Goal: Complete application form

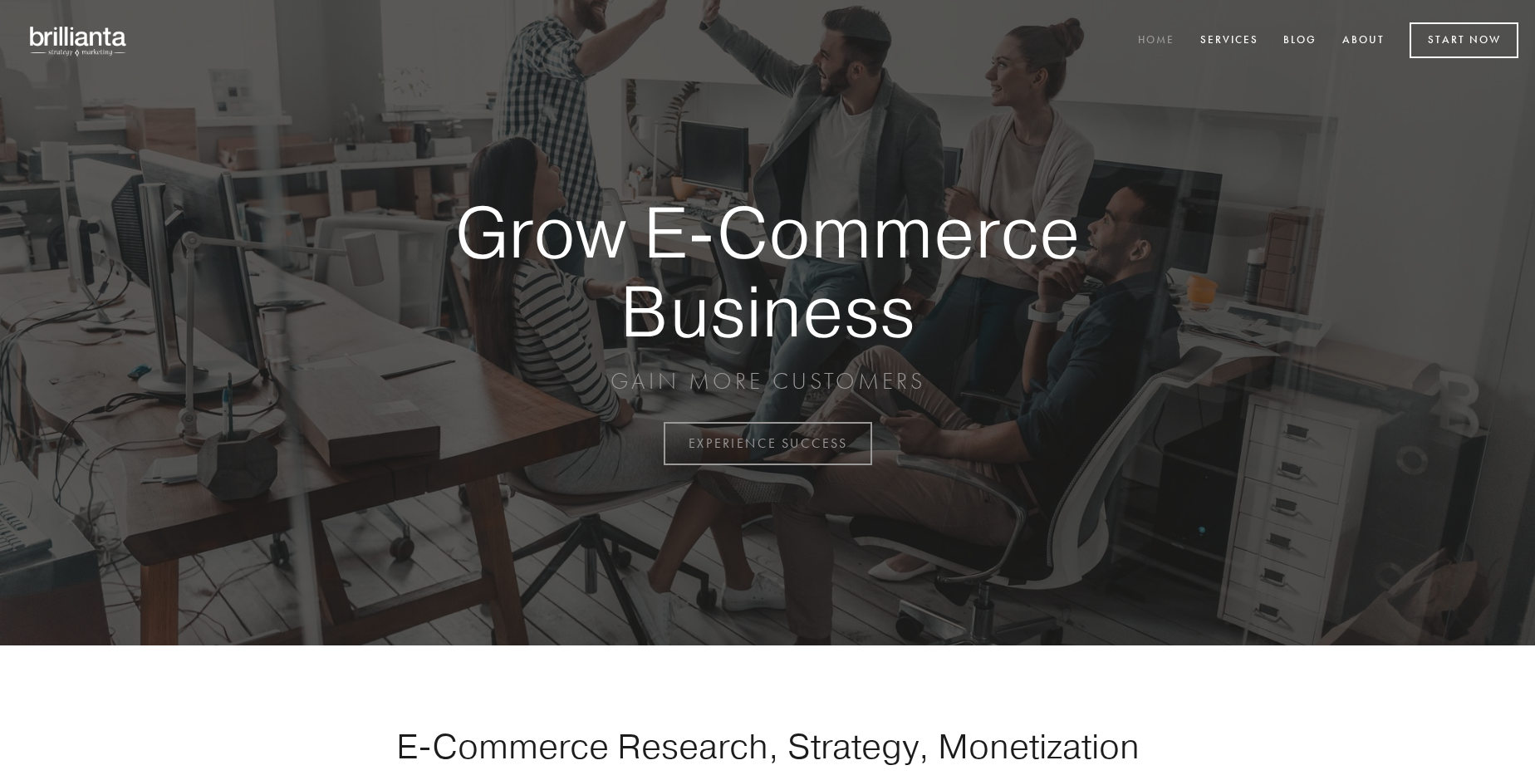
scroll to position [4355, 0]
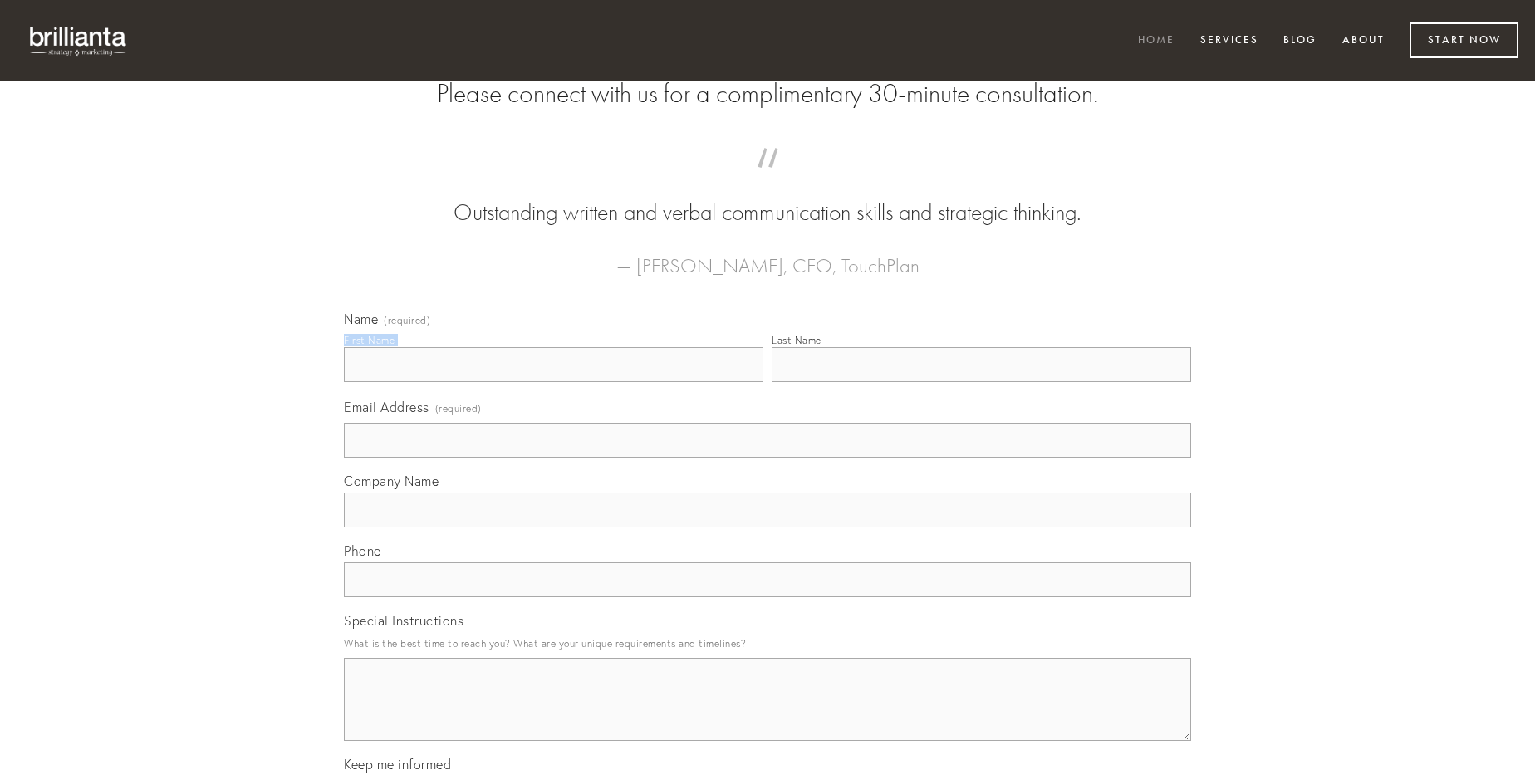
type input "[PERSON_NAME]"
click at [981, 382] on input "Last Name" at bounding box center [982, 364] width 420 height 35
type input "[PERSON_NAME]"
click at [768, 458] on input "Email Address (required)" at bounding box center [767, 440] width 847 height 35
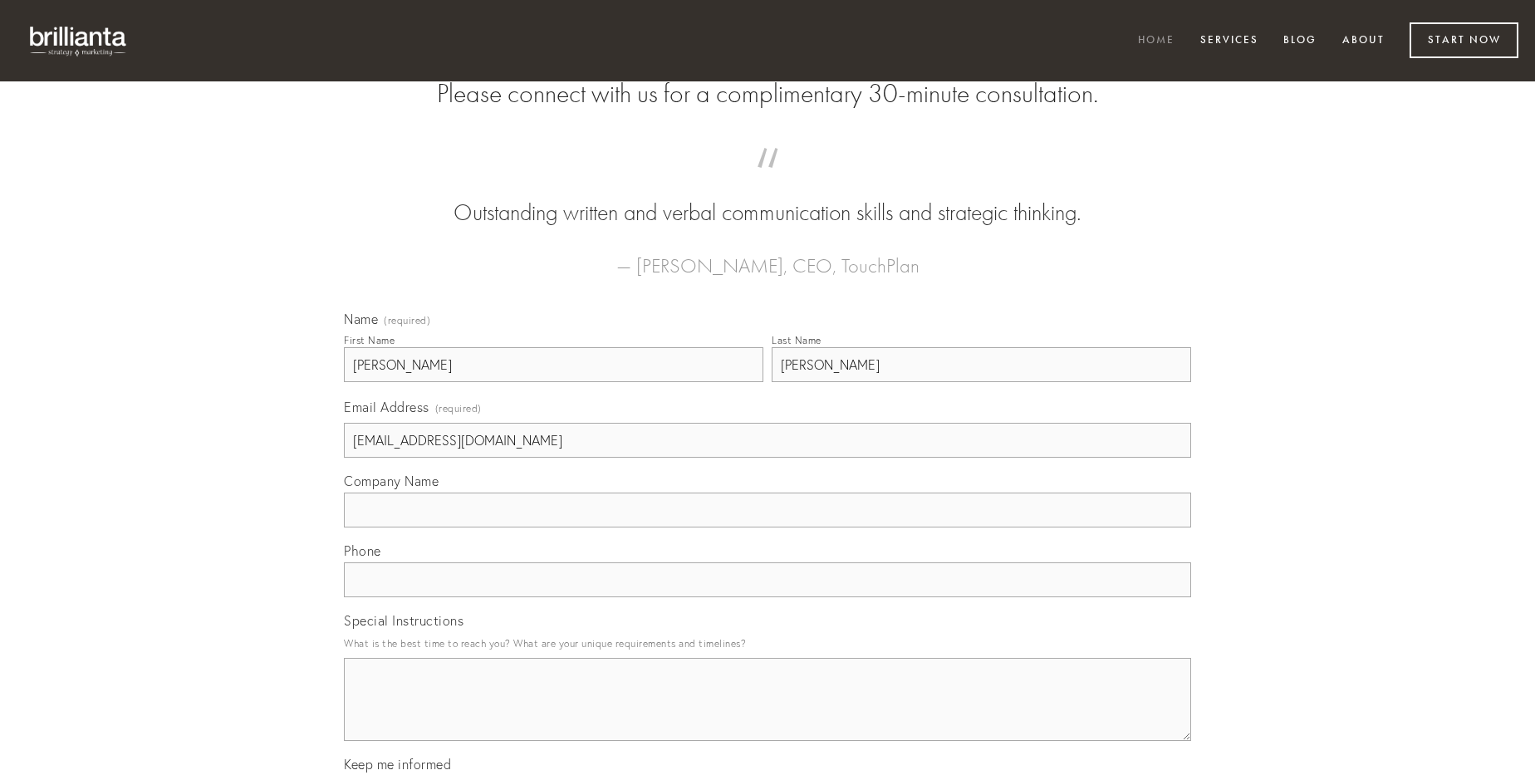
type input "[EMAIL_ADDRESS][DOMAIN_NAME]"
click at [768, 528] on input "Company Name" at bounding box center [767, 510] width 847 height 35
type input "corroboro"
click at [768, 597] on input "text" at bounding box center [767, 579] width 847 height 35
click at [768, 714] on textarea "Special Instructions" at bounding box center [767, 699] width 847 height 83
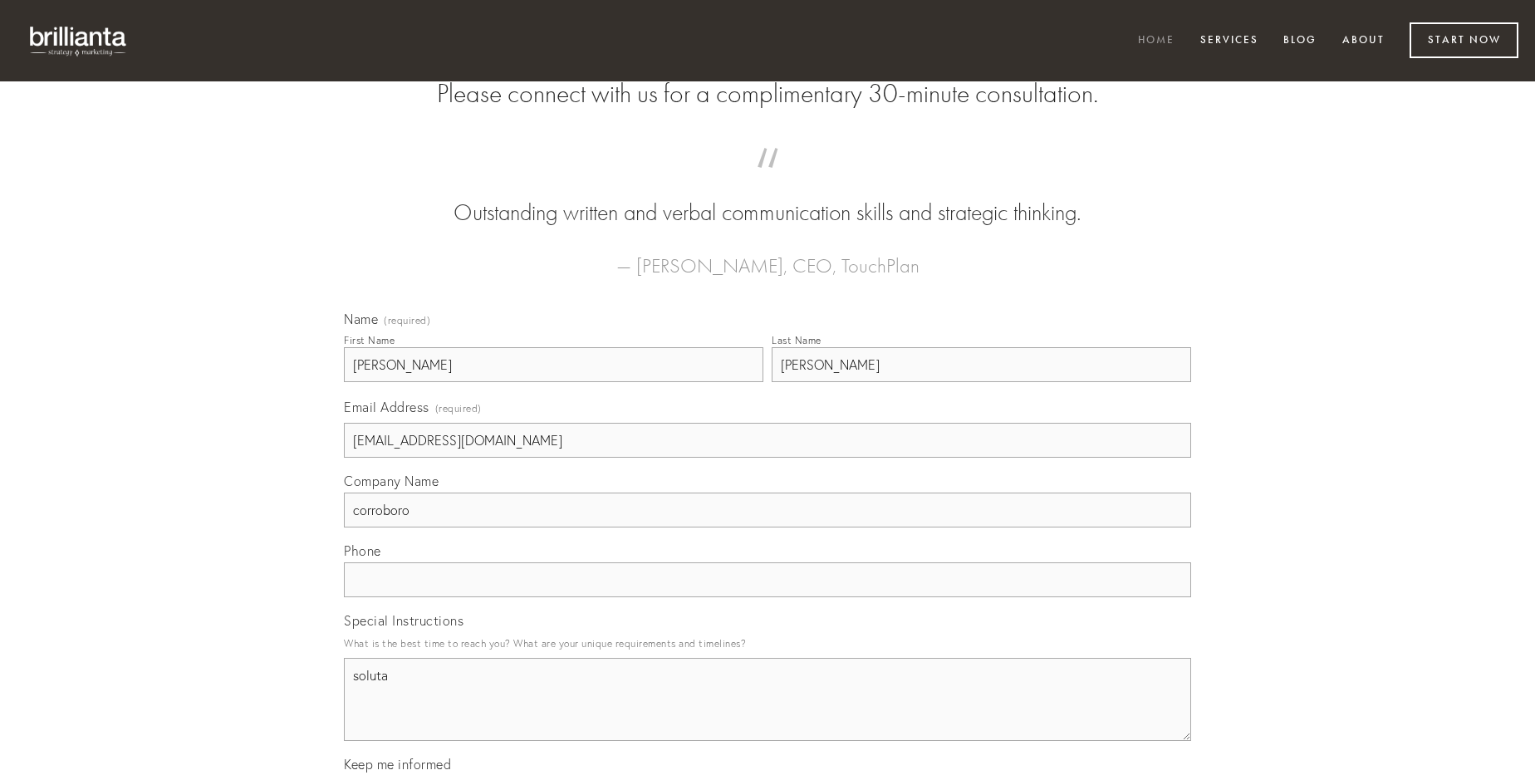
type textarea "soluta"
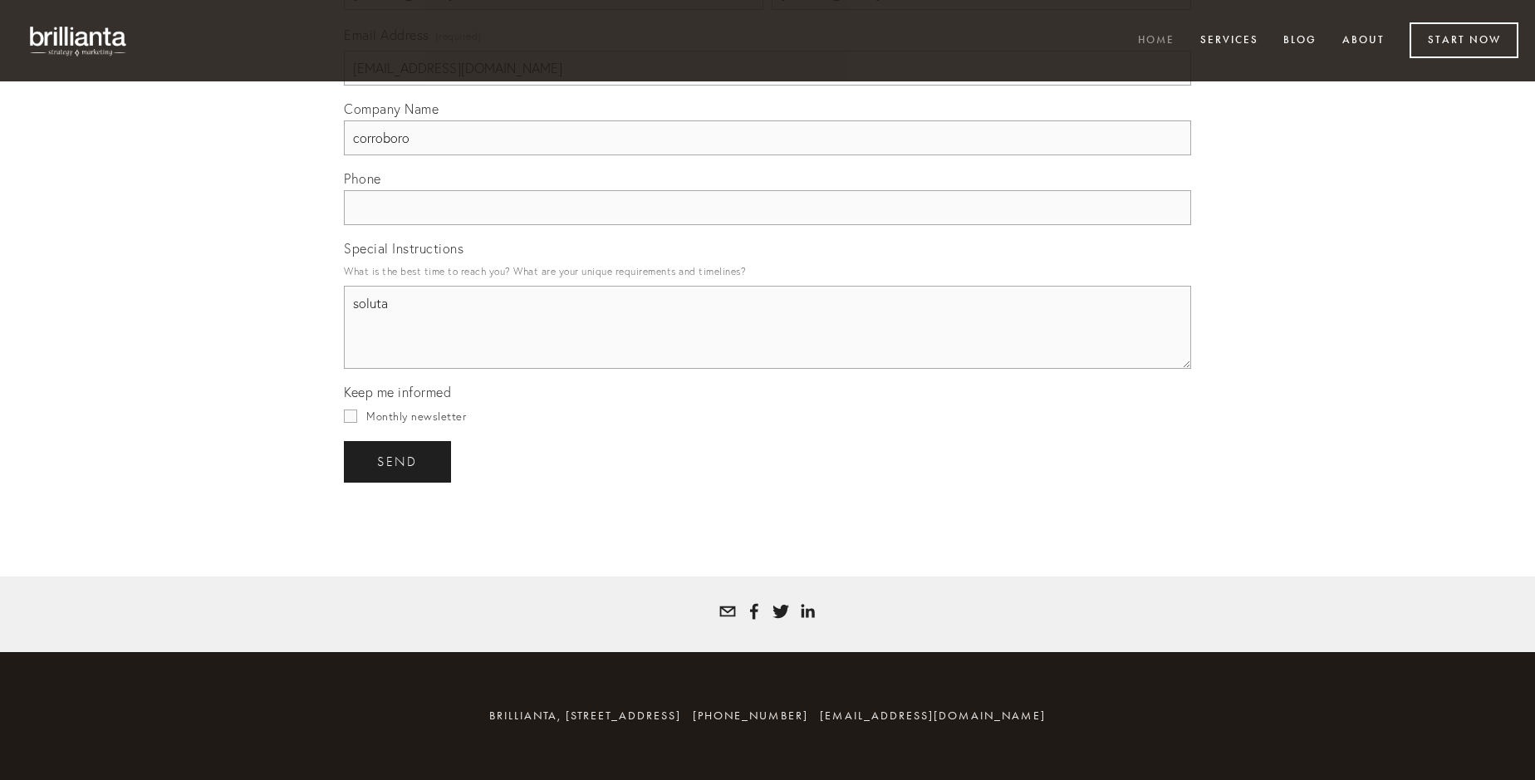
click at [399, 461] on span "send" at bounding box center [397, 461] width 41 height 15
